Goal: Participate in discussion: Engage in conversation with other users on a specific topic

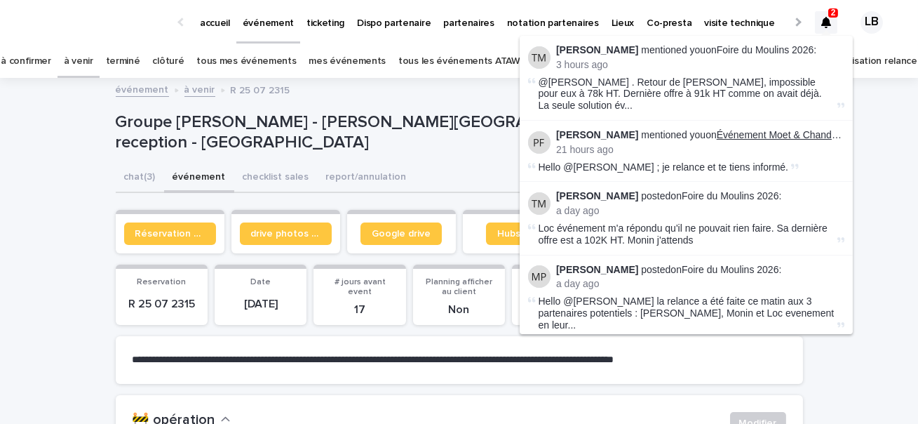
click at [760, 129] on link "Événement Moet & Chandon - [GEOGRAPHIC_DATA] [DATE]" at bounding box center [852, 134] width 271 height 11
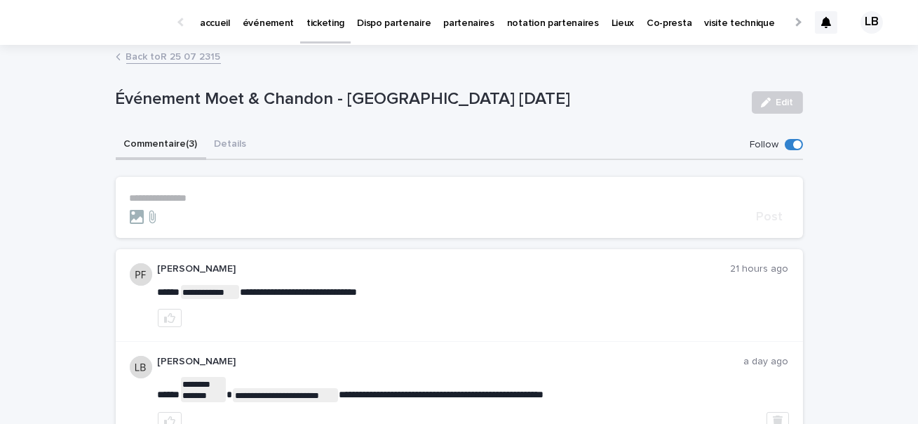
click at [207, 210] on div at bounding box center [440, 217] width 621 height 14
click at [211, 198] on p "**********" at bounding box center [459, 198] width 659 height 12
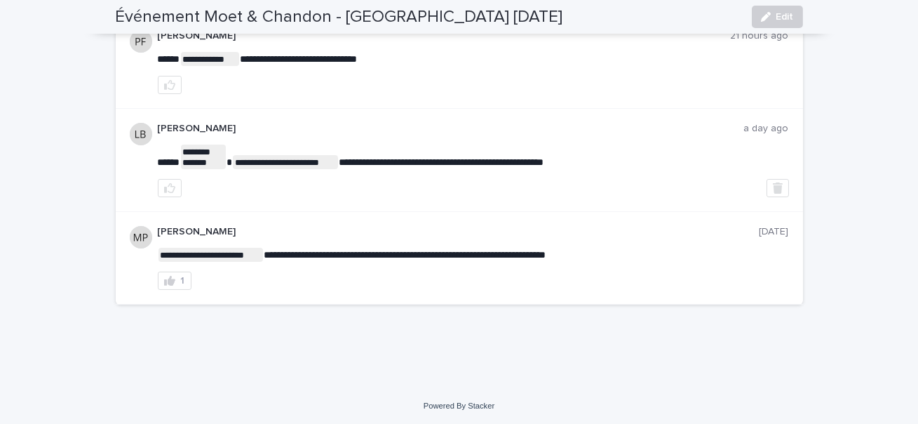
scroll to position [32, 0]
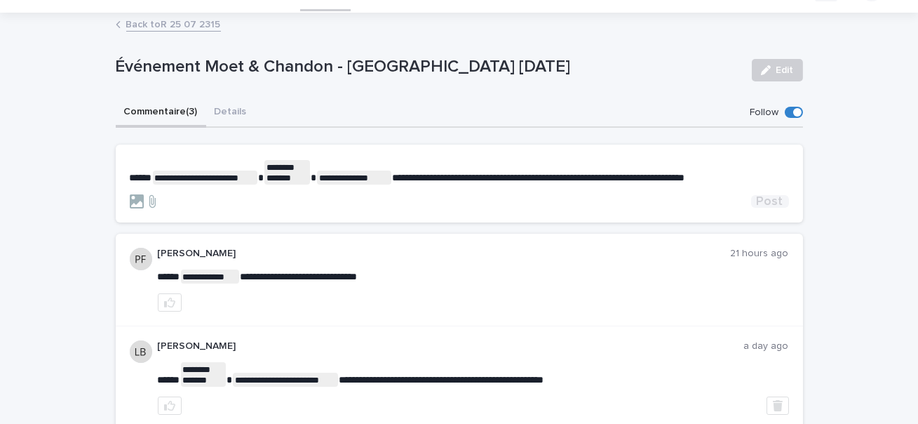
click at [769, 196] on span "Post" at bounding box center [770, 201] width 27 height 13
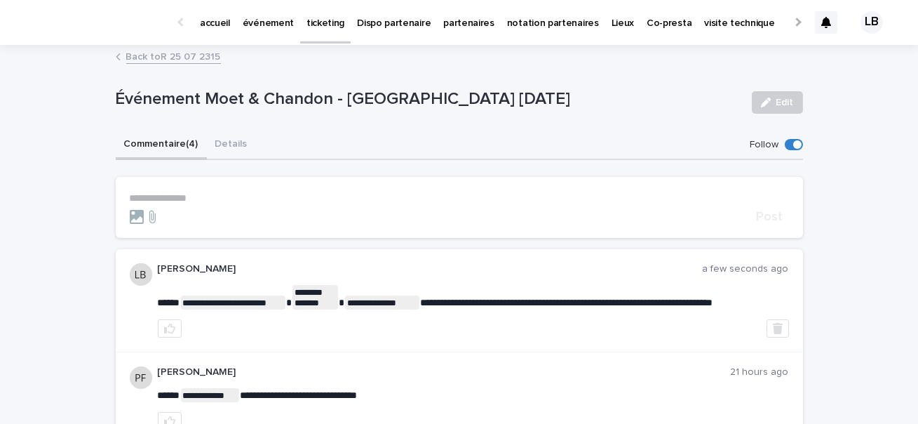
click at [823, 18] on icon at bounding box center [826, 22] width 10 height 11
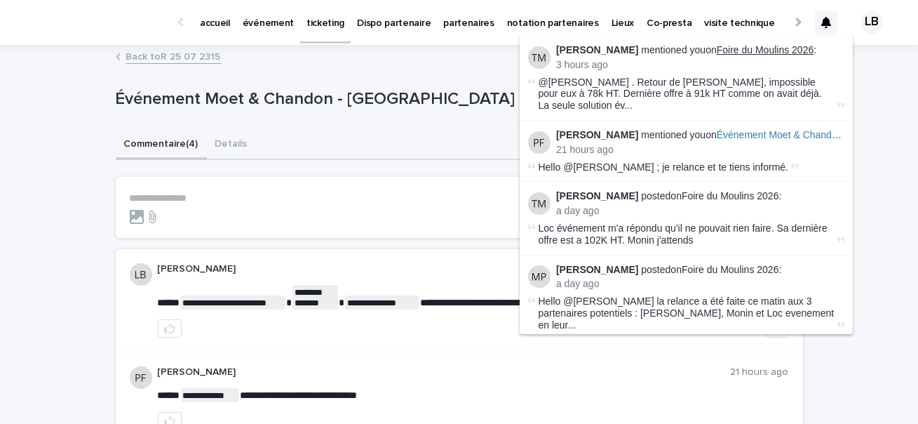
click at [757, 49] on link "Foire du Moulins 2026" at bounding box center [765, 49] width 97 height 11
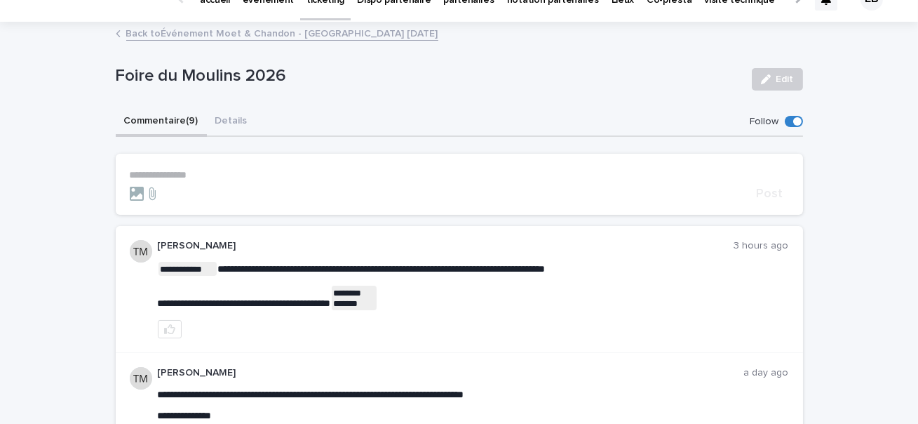
scroll to position [27, 0]
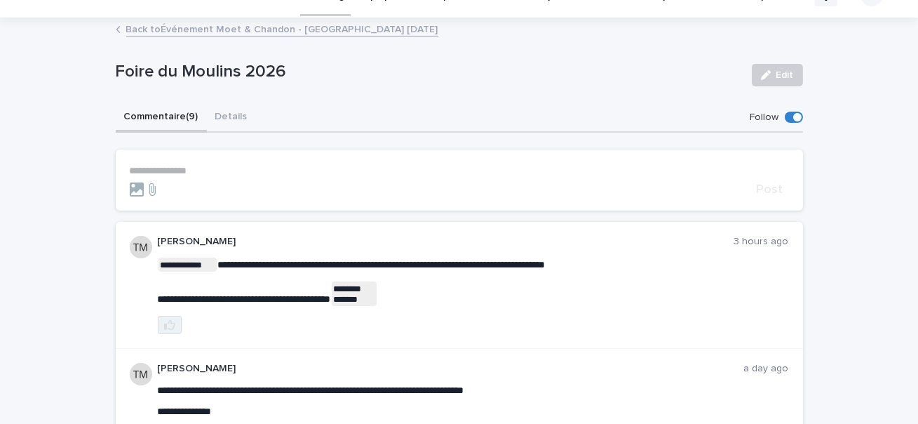
click at [158, 323] on button "button" at bounding box center [170, 325] width 24 height 18
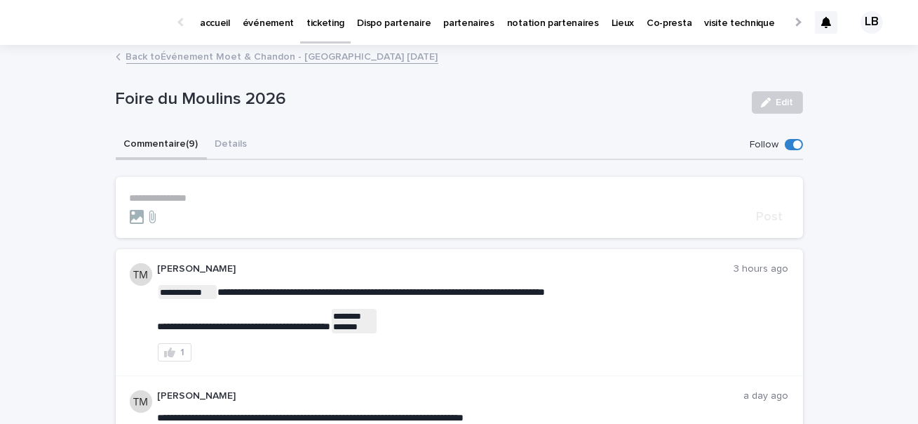
click at [217, 24] on p "accueil" at bounding box center [215, 14] width 30 height 29
